Goal: Transaction & Acquisition: Download file/media

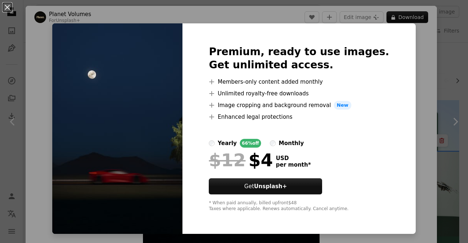
scroll to position [263, 0]
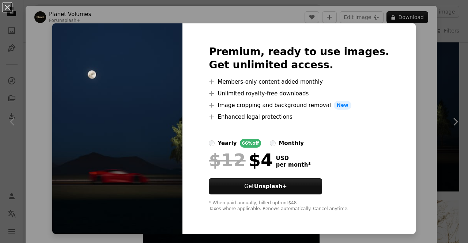
click at [411, 43] on div "An X shape Premium, ready to use images. Get unlimited access. A plus sign Memb…" at bounding box center [234, 121] width 468 height 243
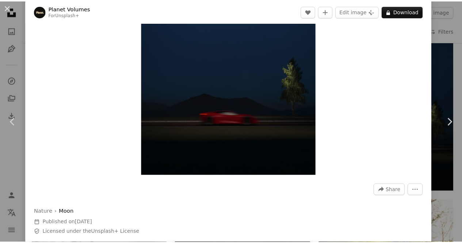
scroll to position [93, 0]
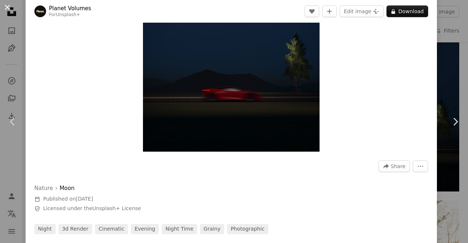
click at [7, 5] on button "An X shape" at bounding box center [7, 7] width 9 height 9
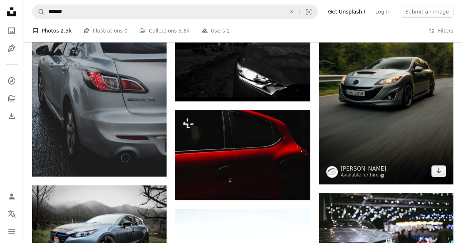
scroll to position [478, 0]
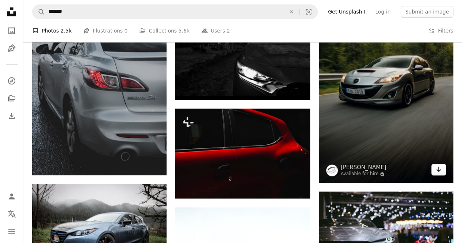
click at [440, 170] on icon "Download" at bounding box center [439, 169] width 5 height 5
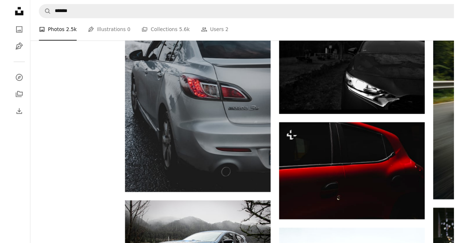
scroll to position [479, 0]
